Goal: Task Accomplishment & Management: Manage account settings

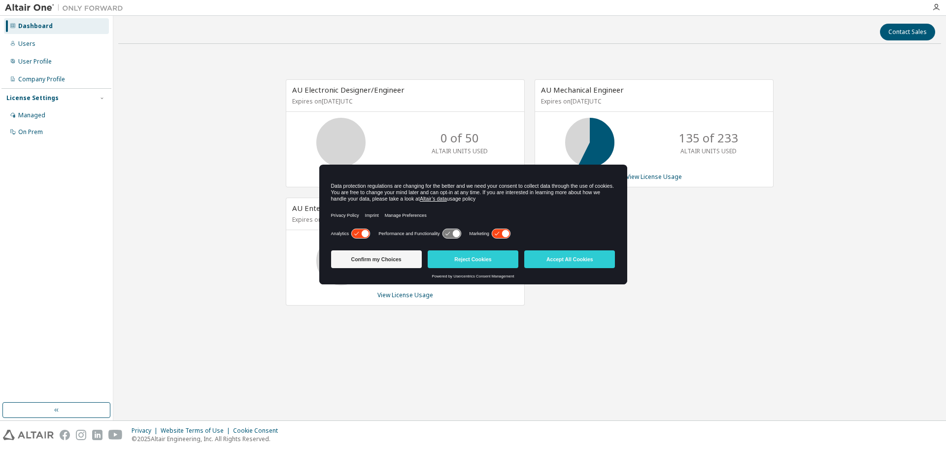
click at [498, 342] on div "Contact Sales AU Electronic Designer/Engineer Expires on September 1, 2026 UTC …" at bounding box center [529, 218] width 822 height 394
click at [505, 231] on icon at bounding box center [505, 233] width 7 height 7
click at [365, 235] on icon at bounding box center [364, 233] width 7 height 7
click at [384, 264] on button "Confirm my Choices" at bounding box center [376, 259] width 91 height 18
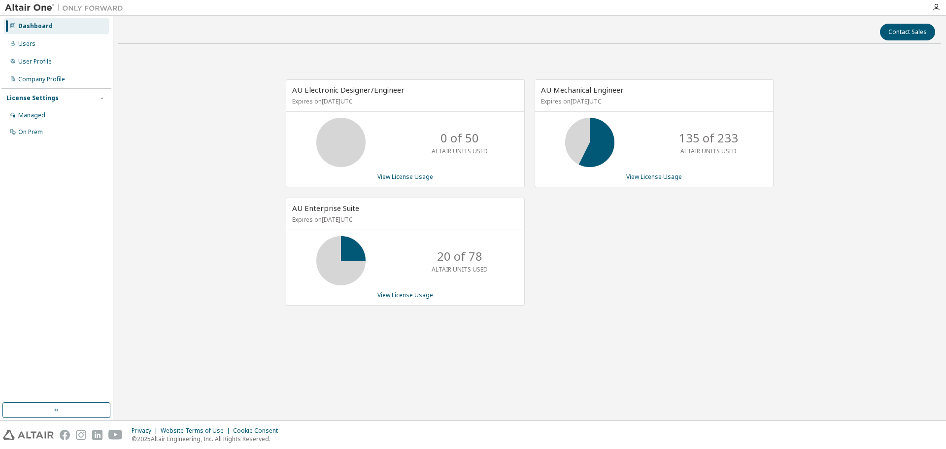
click at [678, 270] on div "AU Mechanical Engineer Expires on December 20, 2025 UTC 135 of 233 ALTAIR UNITS…" at bounding box center [648, 197] width 249 height 236
click at [31, 46] on div "Users" at bounding box center [26, 44] width 17 height 8
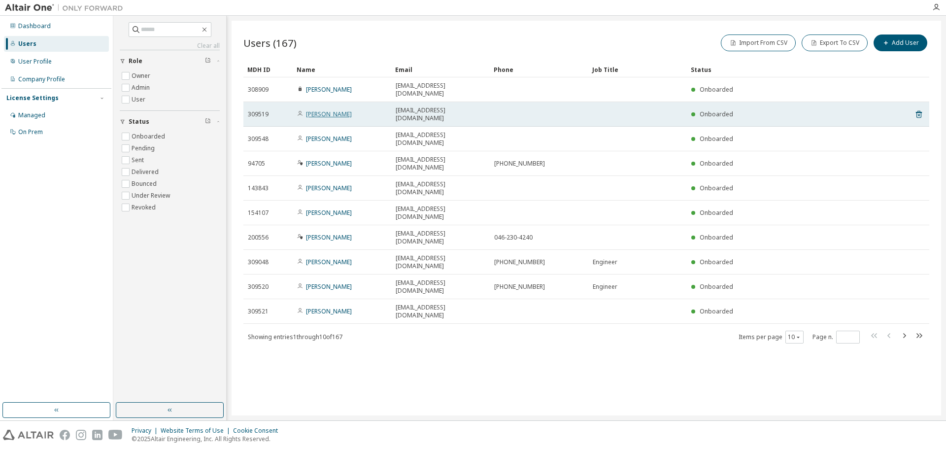
click at [332, 110] on link "Daisuke Fukushima" at bounding box center [329, 114] width 46 height 8
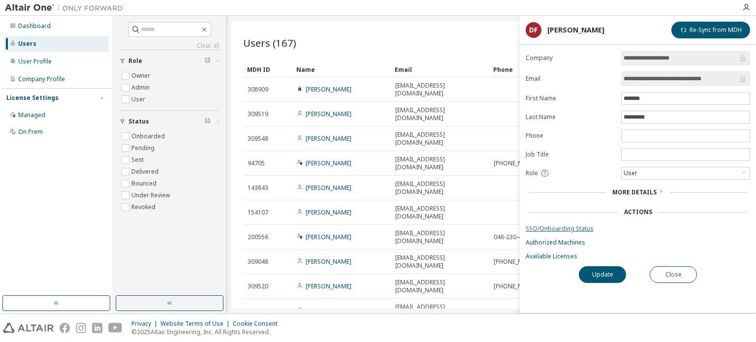
click at [563, 225] on link "SSO/Onboarding Status" at bounding box center [638, 229] width 225 height 8
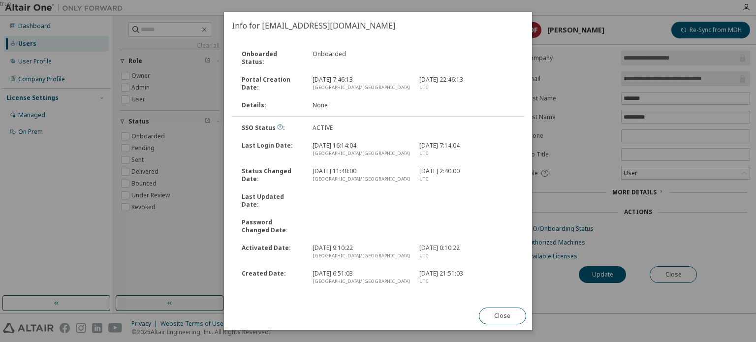
click at [592, 156] on div "true" at bounding box center [378, 171] width 756 height 342
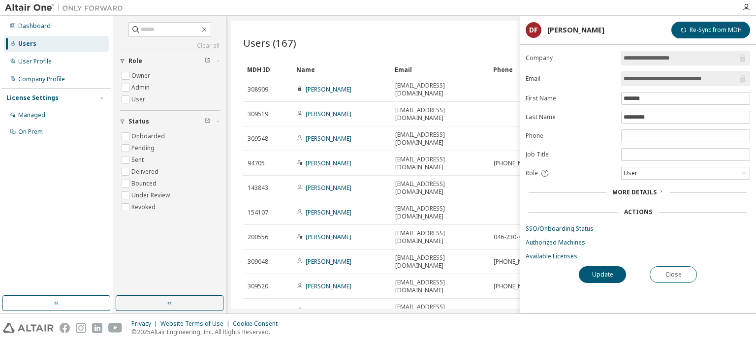
click at [335, 291] on div "Users (167) Import From CSV Export To CSV Add User Clear Load Save Save As Fiel…" at bounding box center [491, 165] width 520 height 288
click at [682, 278] on button "Close" at bounding box center [673, 274] width 47 height 17
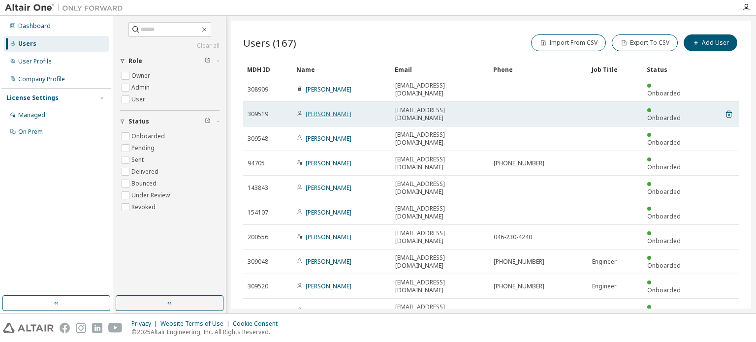
click at [344, 110] on link "Daisuke Fukushima" at bounding box center [329, 114] width 46 height 8
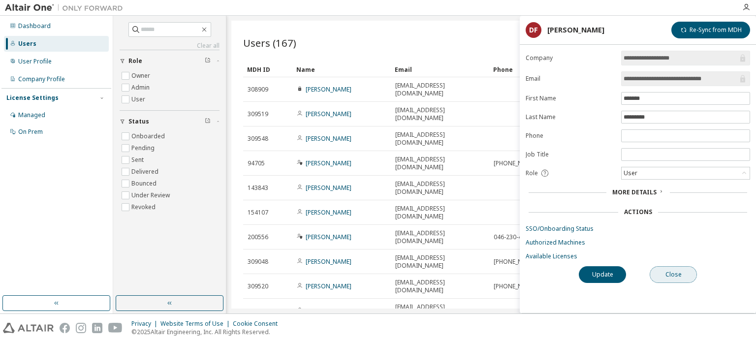
click at [677, 274] on button "Close" at bounding box center [673, 274] width 47 height 17
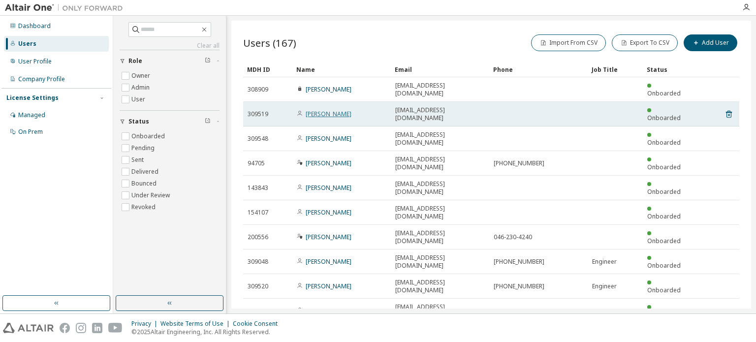
click at [328, 110] on link "Daisuke Fukushima" at bounding box center [329, 114] width 46 height 8
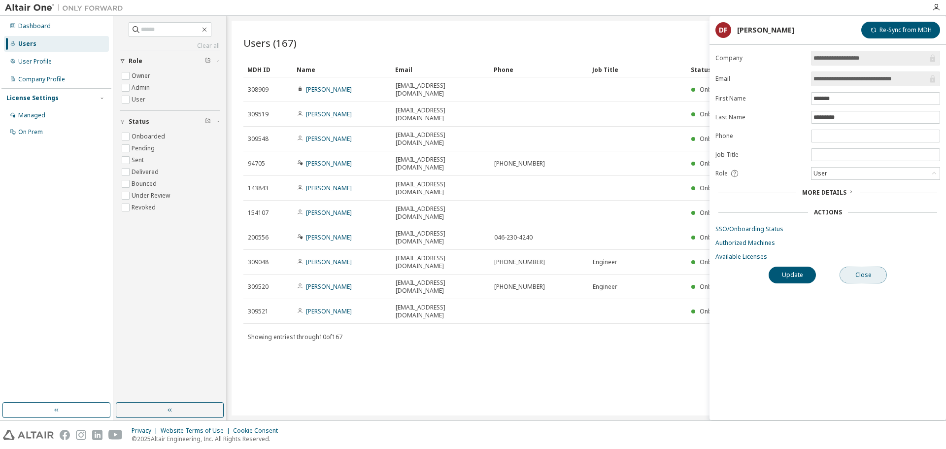
click at [756, 276] on button "Close" at bounding box center [862, 274] width 47 height 17
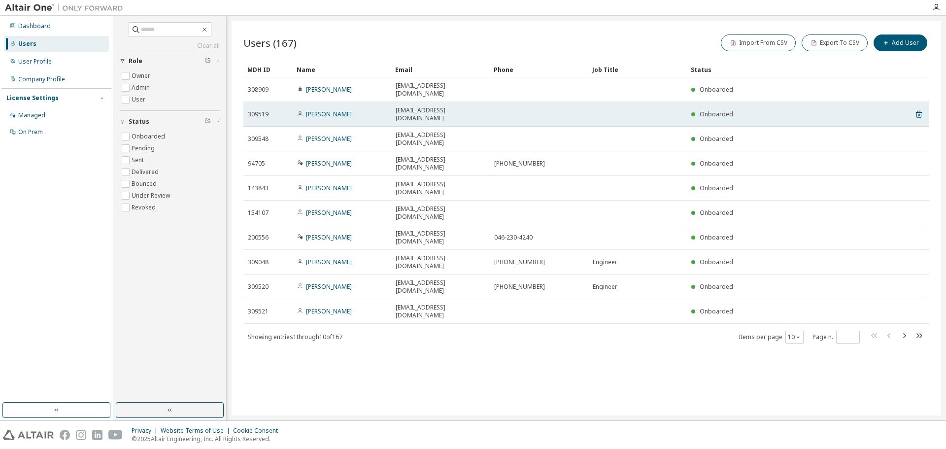
click at [276, 110] on div "309519" at bounding box center [268, 114] width 40 height 8
click at [726, 110] on span "Onboarded" at bounding box center [715, 114] width 33 height 8
click at [260, 110] on span "309519" at bounding box center [258, 114] width 21 height 8
click at [331, 110] on link "Daisuke Fukushima" at bounding box center [329, 114] width 46 height 8
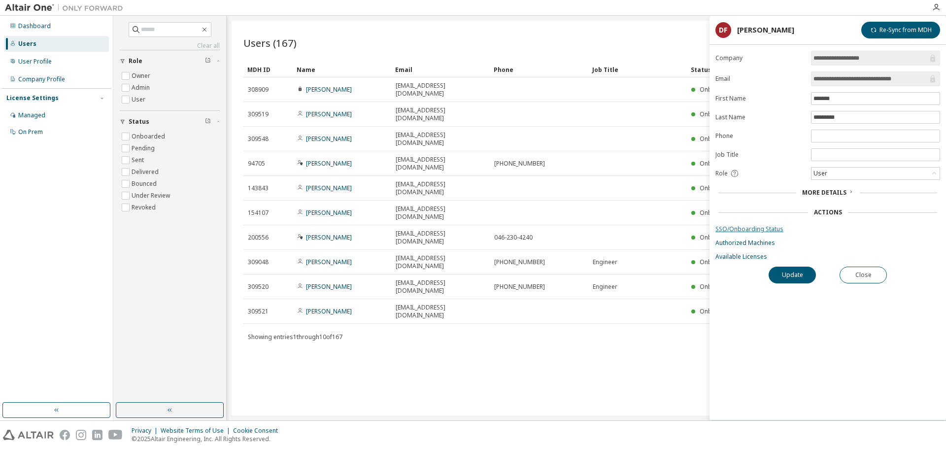
click at [751, 231] on link "SSO/Onboarding Status" at bounding box center [827, 229] width 225 height 8
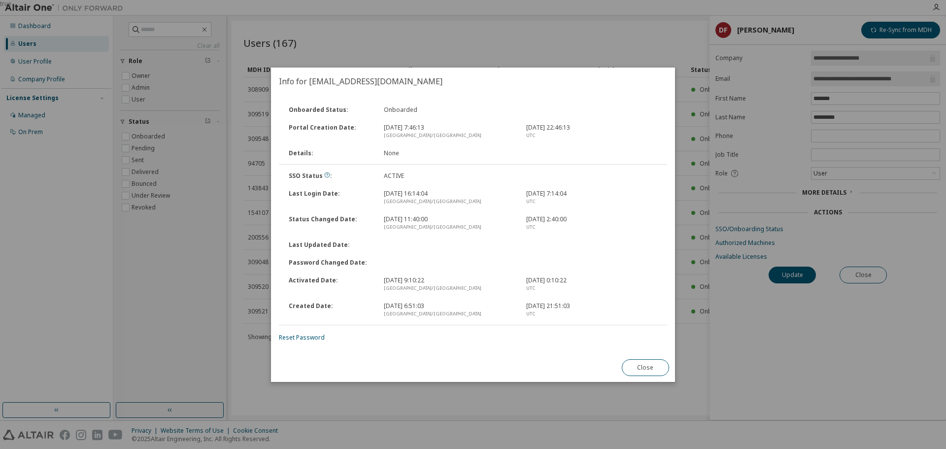
click at [645, 342] on div "Close" at bounding box center [645, 367] width 59 height 29
click at [658, 342] on button "Close" at bounding box center [645, 367] width 47 height 17
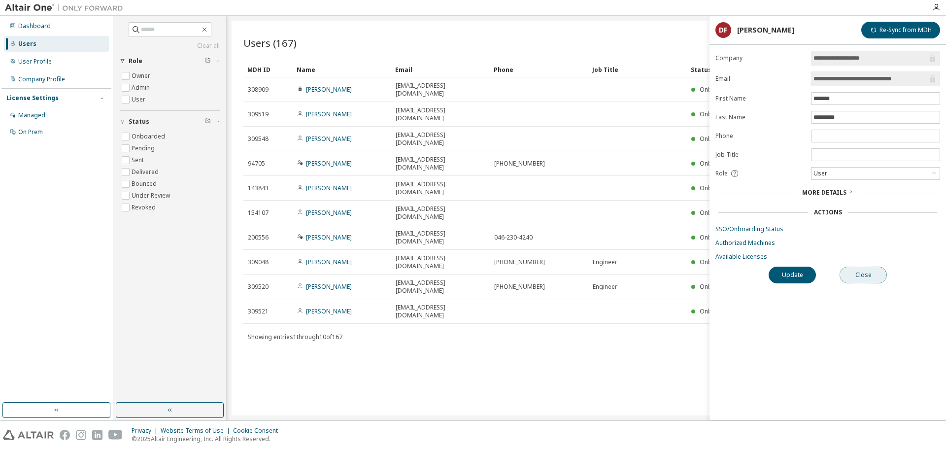
click at [756, 276] on button "Close" at bounding box center [862, 274] width 47 height 17
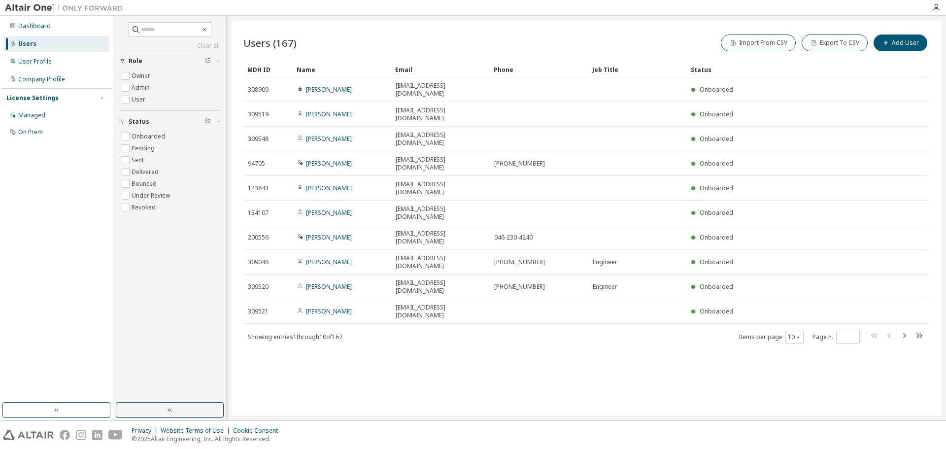
click at [756, 329] on icon "button" at bounding box center [904, 335] width 12 height 12
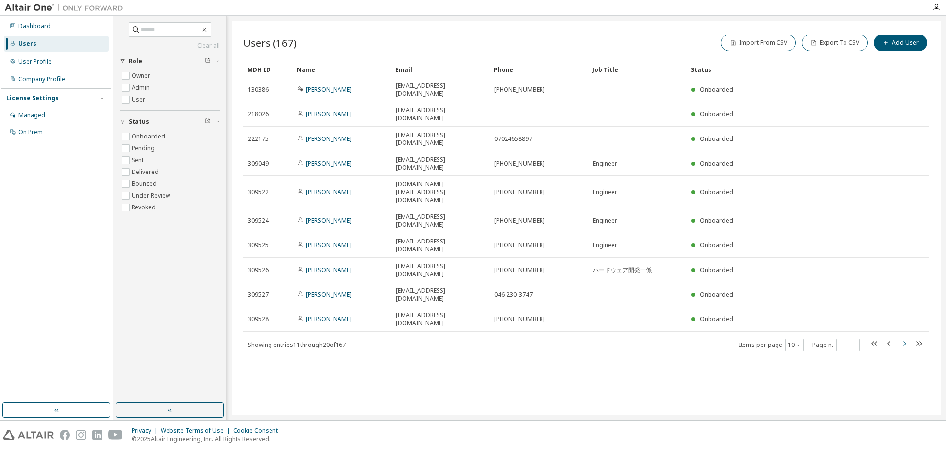
click at [756, 337] on icon "button" at bounding box center [904, 343] width 12 height 12
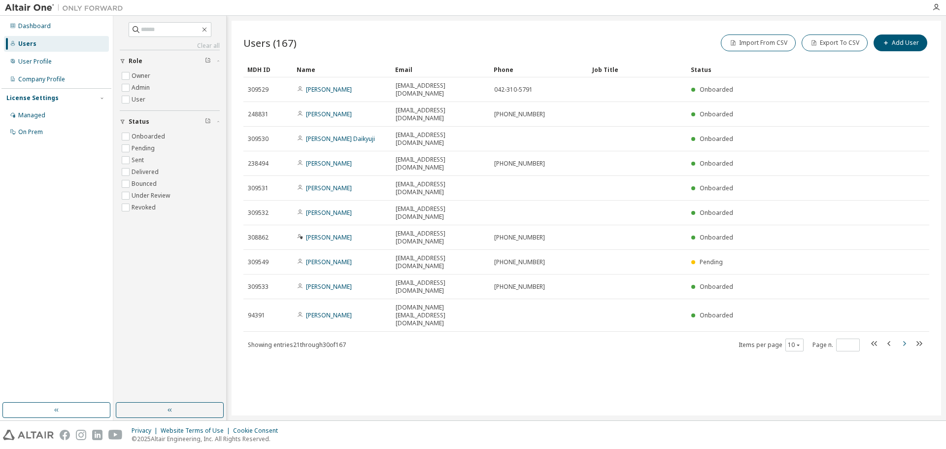
click at [756, 337] on icon "button" at bounding box center [904, 343] width 12 height 12
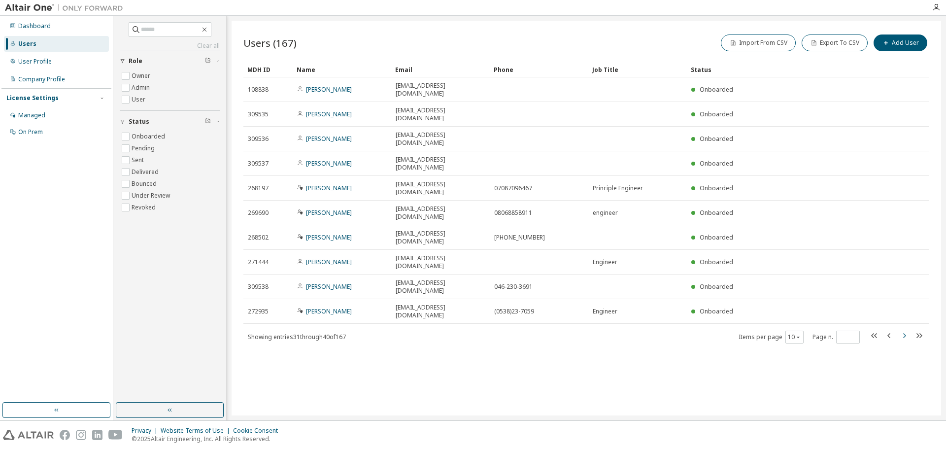
click at [756, 329] on icon "button" at bounding box center [904, 335] width 12 height 12
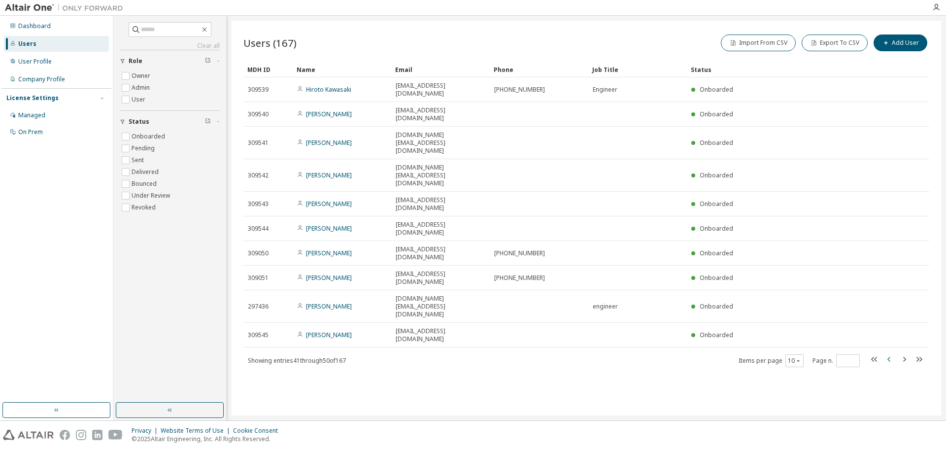
click at [756, 342] on icon "button" at bounding box center [889, 359] width 12 height 12
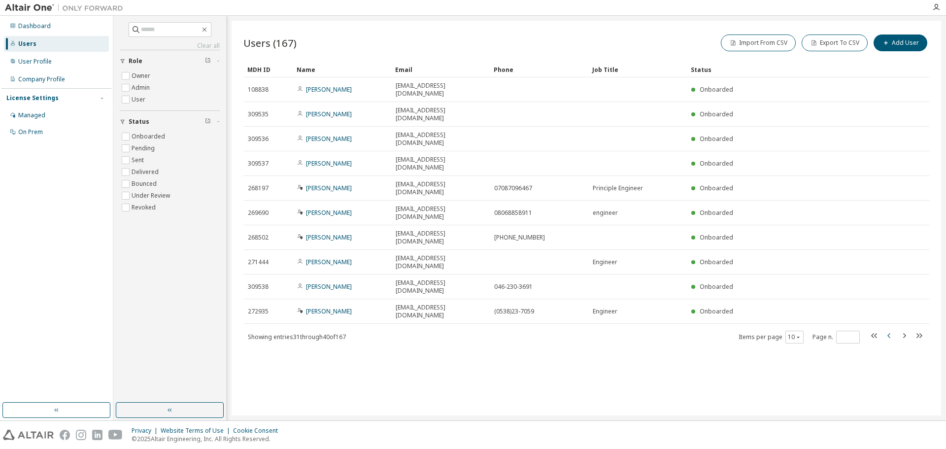
click at [756, 329] on icon "button" at bounding box center [889, 335] width 12 height 12
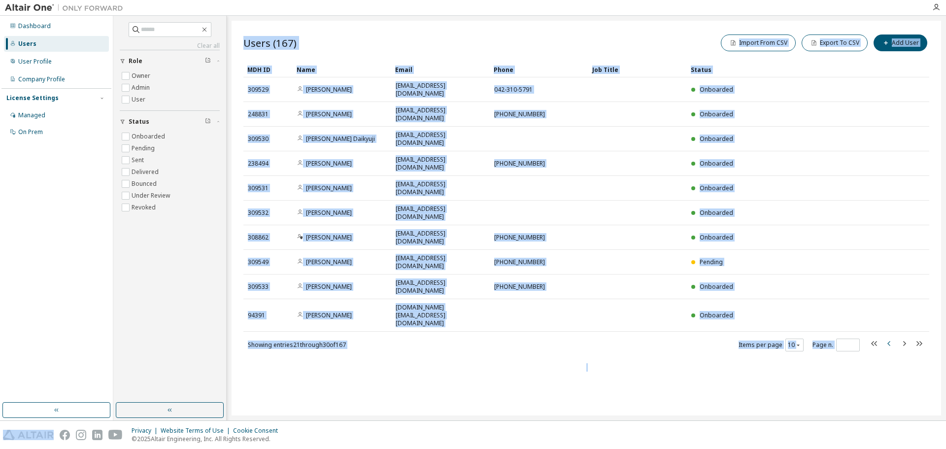
click at [756, 337] on icon "button" at bounding box center [889, 343] width 12 height 12
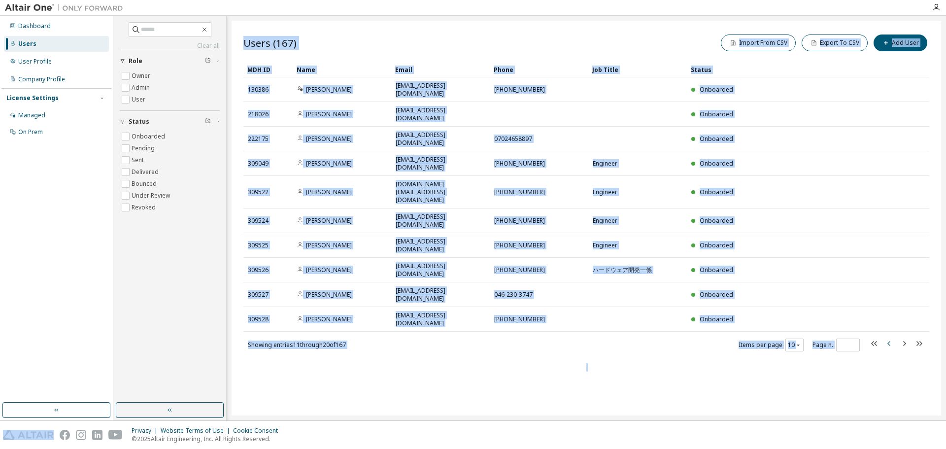
click at [756, 337] on icon "button" at bounding box center [889, 343] width 12 height 12
type input "*"
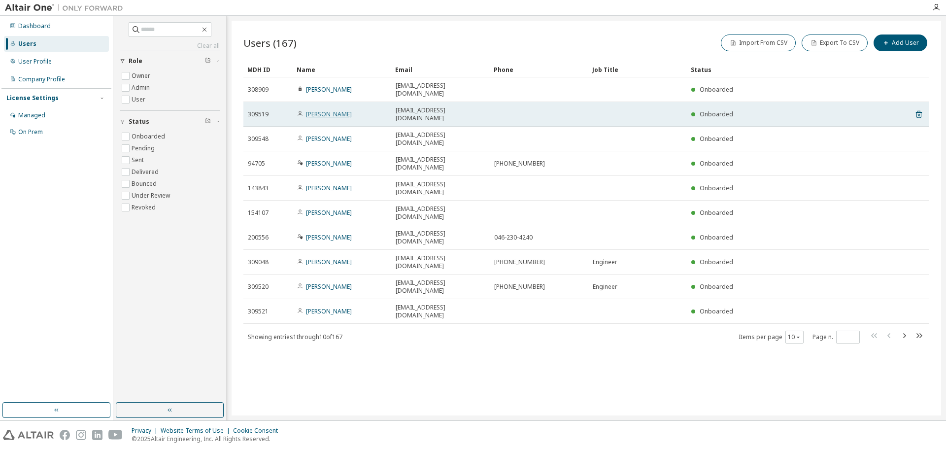
click at [350, 110] on link "Daisuke Fukushima" at bounding box center [329, 114] width 46 height 8
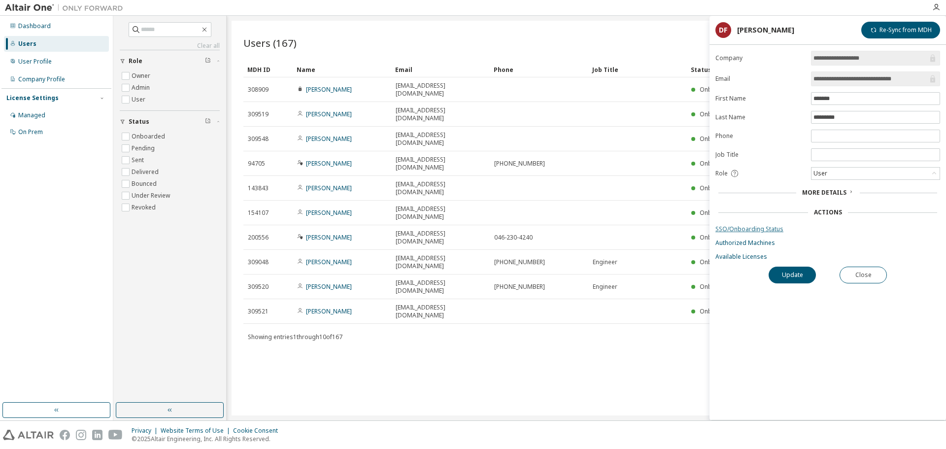
click at [751, 230] on link "SSO/Onboarding Status" at bounding box center [827, 229] width 225 height 8
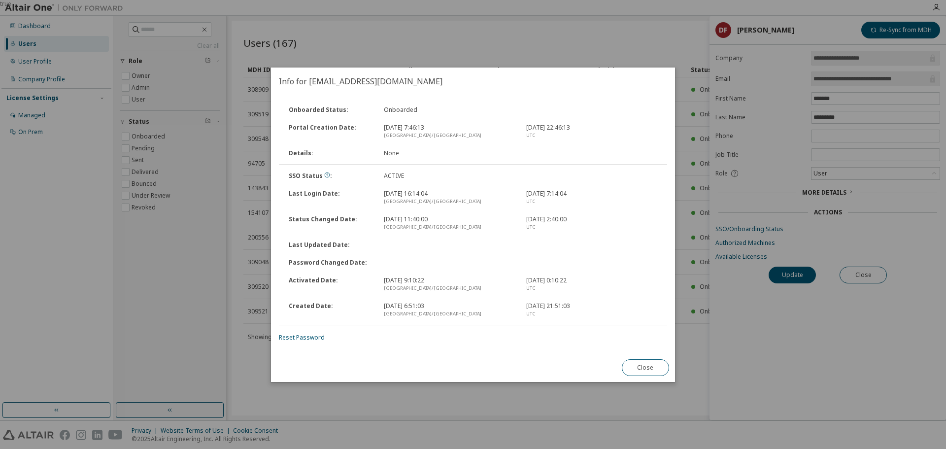
click at [386, 102] on div "Onboarded Status : Onboarded" at bounding box center [473, 110] width 390 height 18
click at [389, 104] on div "Onboarded Status : Onboarded" at bounding box center [473, 110] width 390 height 18
click at [641, 342] on button "Close" at bounding box center [645, 367] width 47 height 17
